Goal: Task Accomplishment & Management: Complete application form

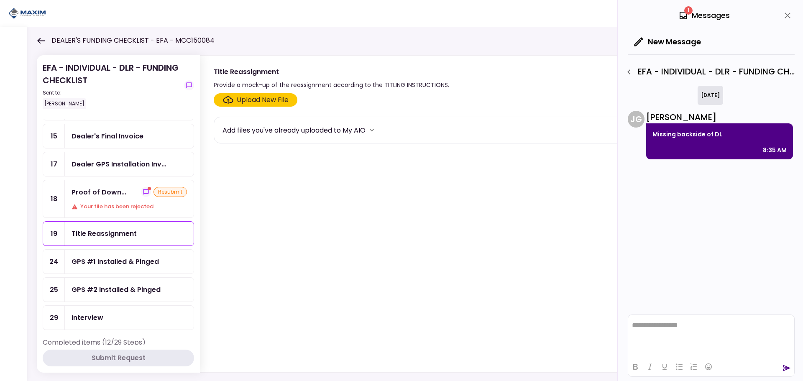
scroll to position [293, 0]
click at [99, 202] on div "Your file has been rejected" at bounding box center [129, 206] width 115 height 8
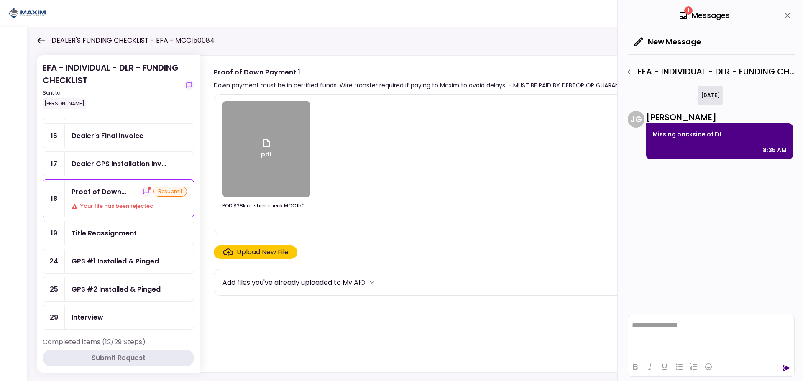
click at [103, 237] on div "Title Reassignment" at bounding box center [104, 233] width 65 height 10
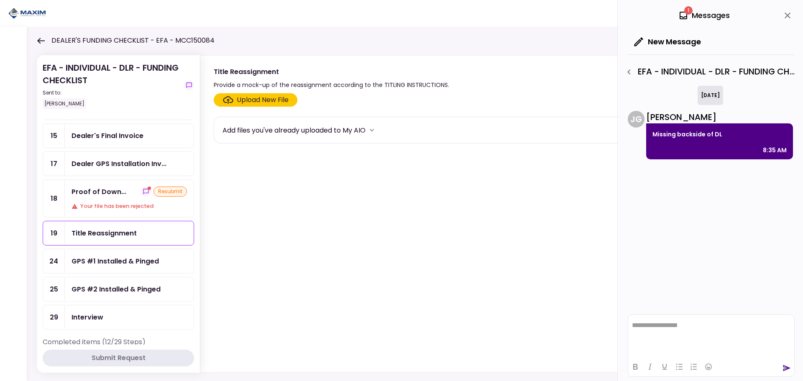
click at [244, 98] on div "Upload New File" at bounding box center [263, 100] width 52 height 10
click at [0, 0] on input "Upload New File" at bounding box center [0, 0] width 0 height 0
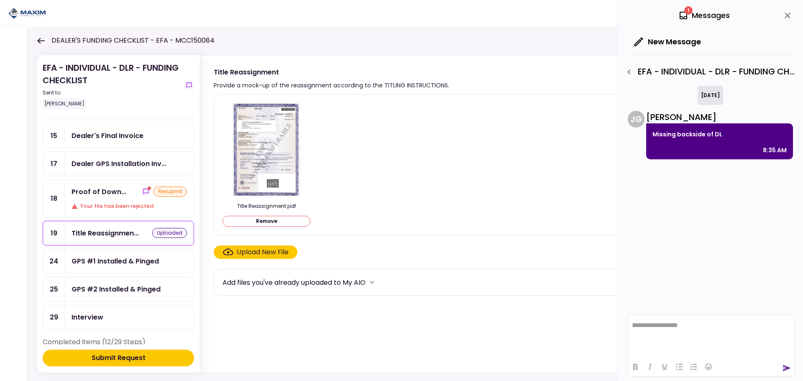
click at [123, 356] on div "Submit Request" at bounding box center [119, 358] width 54 height 10
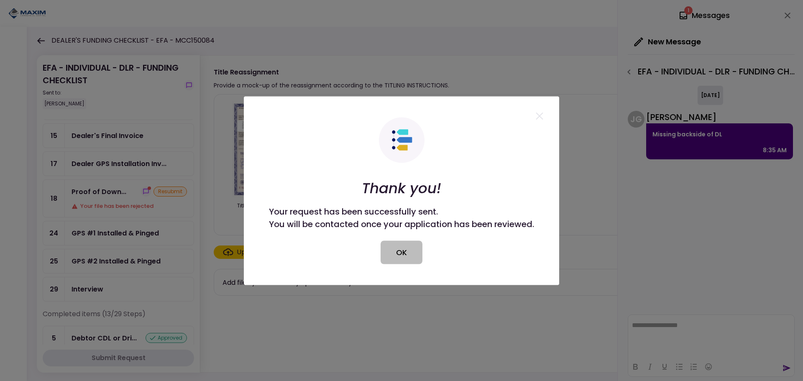
click at [394, 254] on button "OK" at bounding box center [402, 252] width 42 height 23
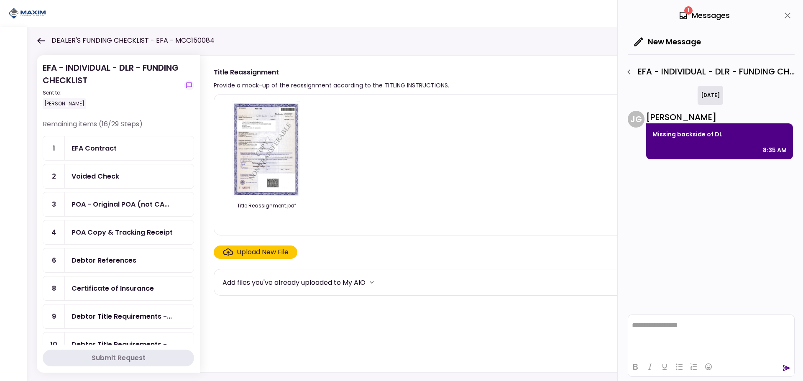
click at [146, 116] on div "EFA - INDIVIDUAL - DLR - FUNDING CHECKLIST Sent to: [PERSON_NAME]" at bounding box center [118, 91] width 151 height 58
